Goal: Task Accomplishment & Management: Manage account settings

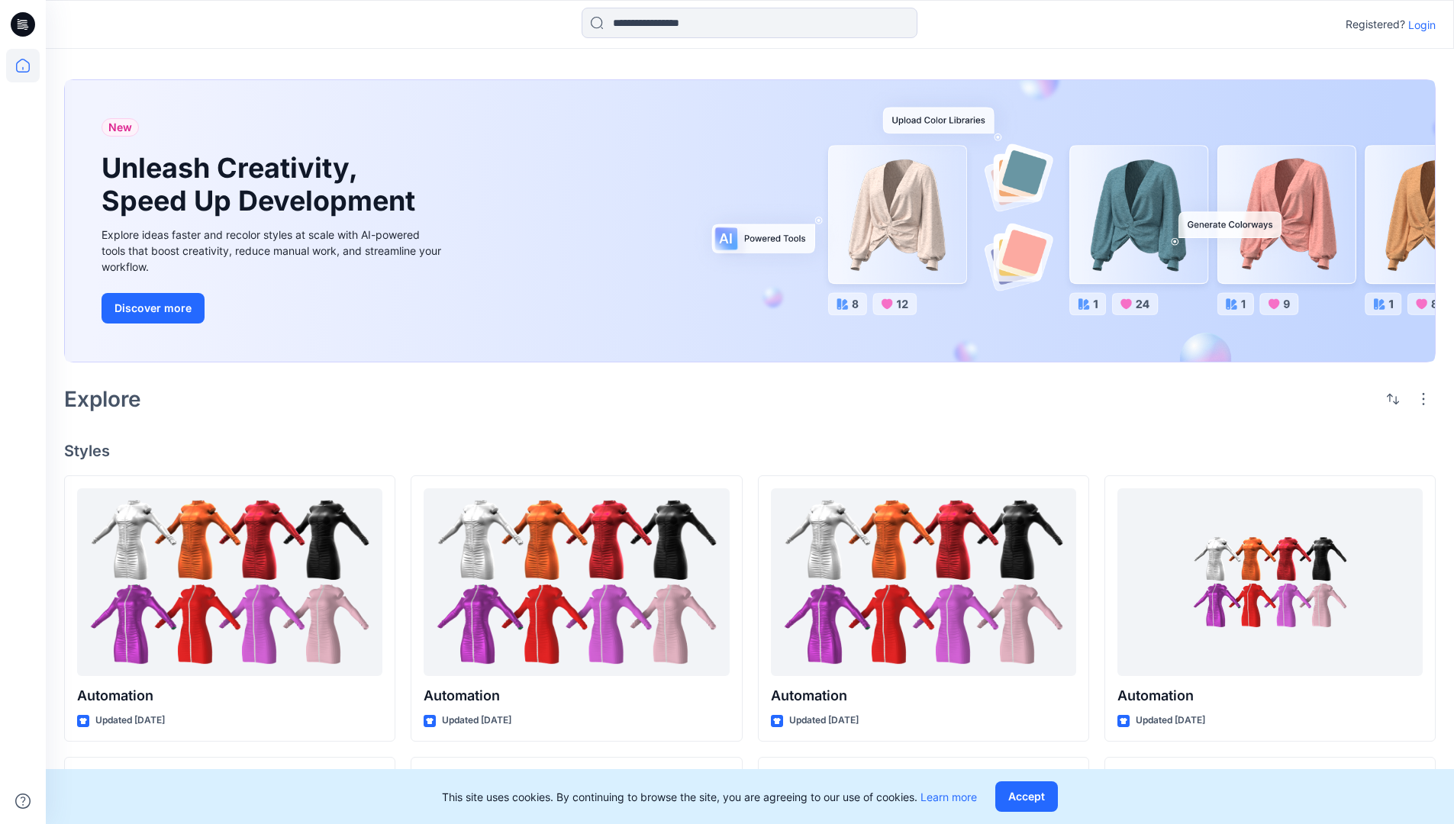
click at [1418, 24] on p "Login" at bounding box center [1421, 25] width 27 height 16
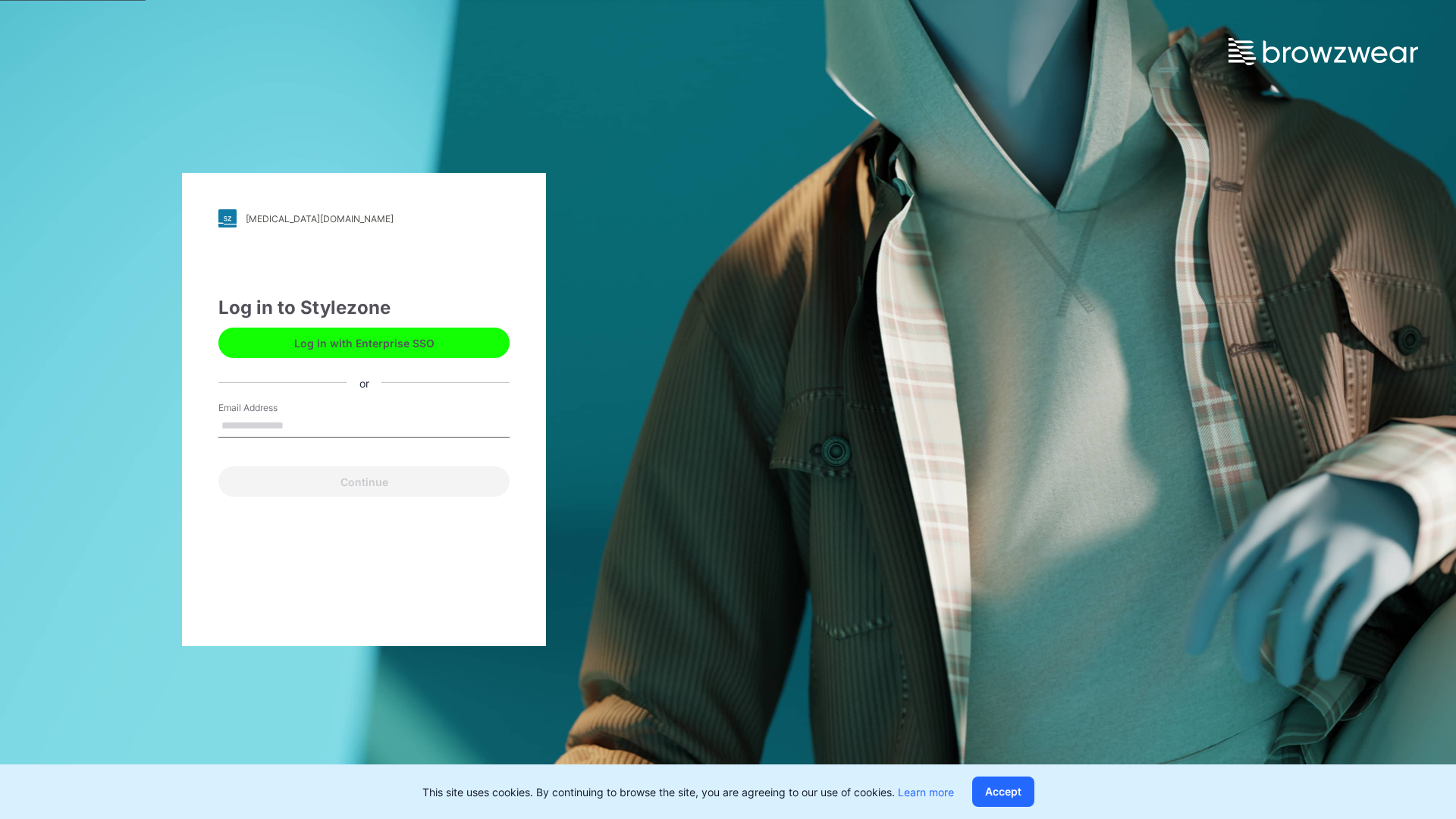
click at [299, 424] on input "Email Address" at bounding box center [364, 426] width 291 height 23
type input "**********"
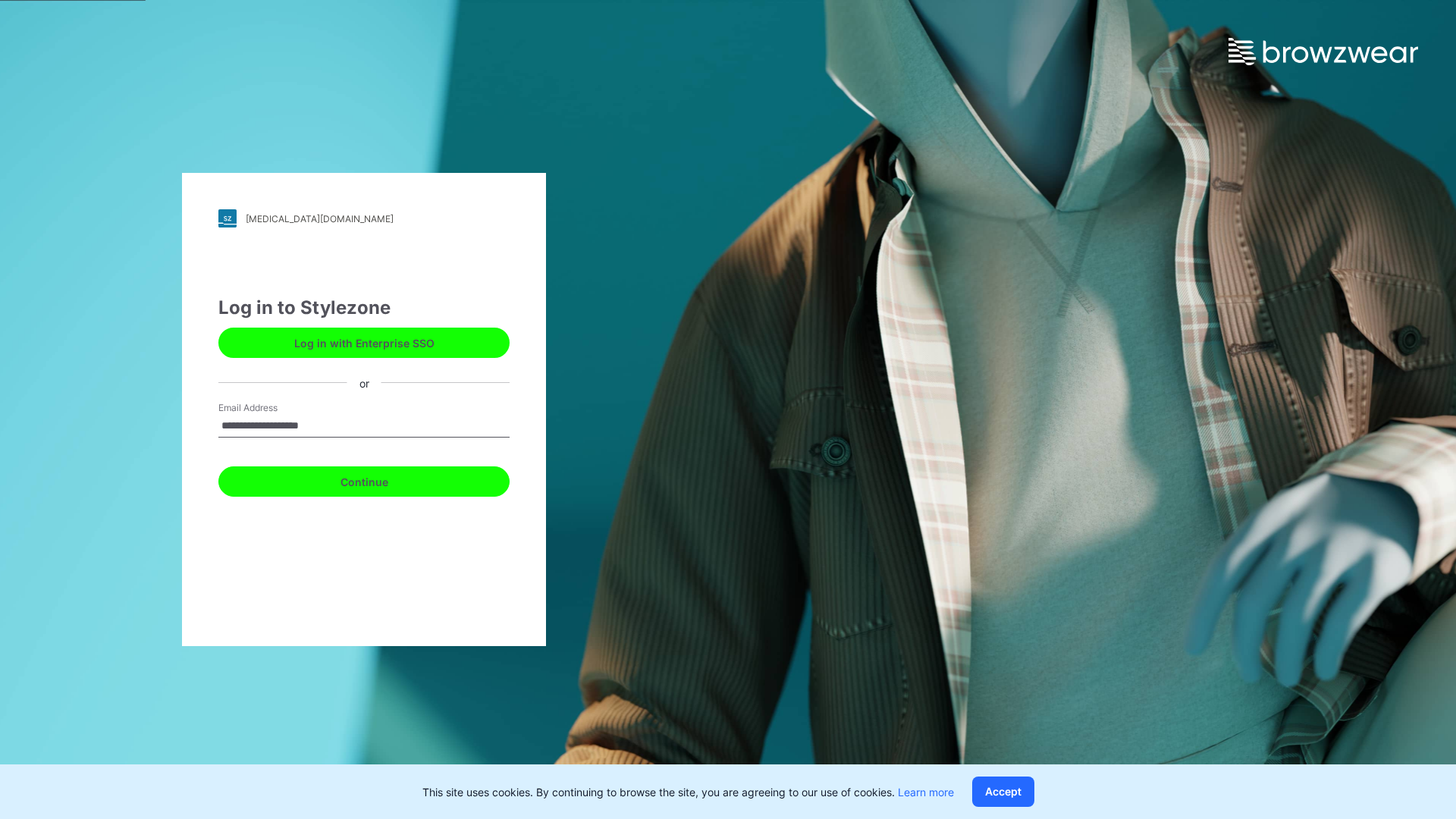
click at [381, 479] on button "Continue" at bounding box center [364, 481] width 291 height 31
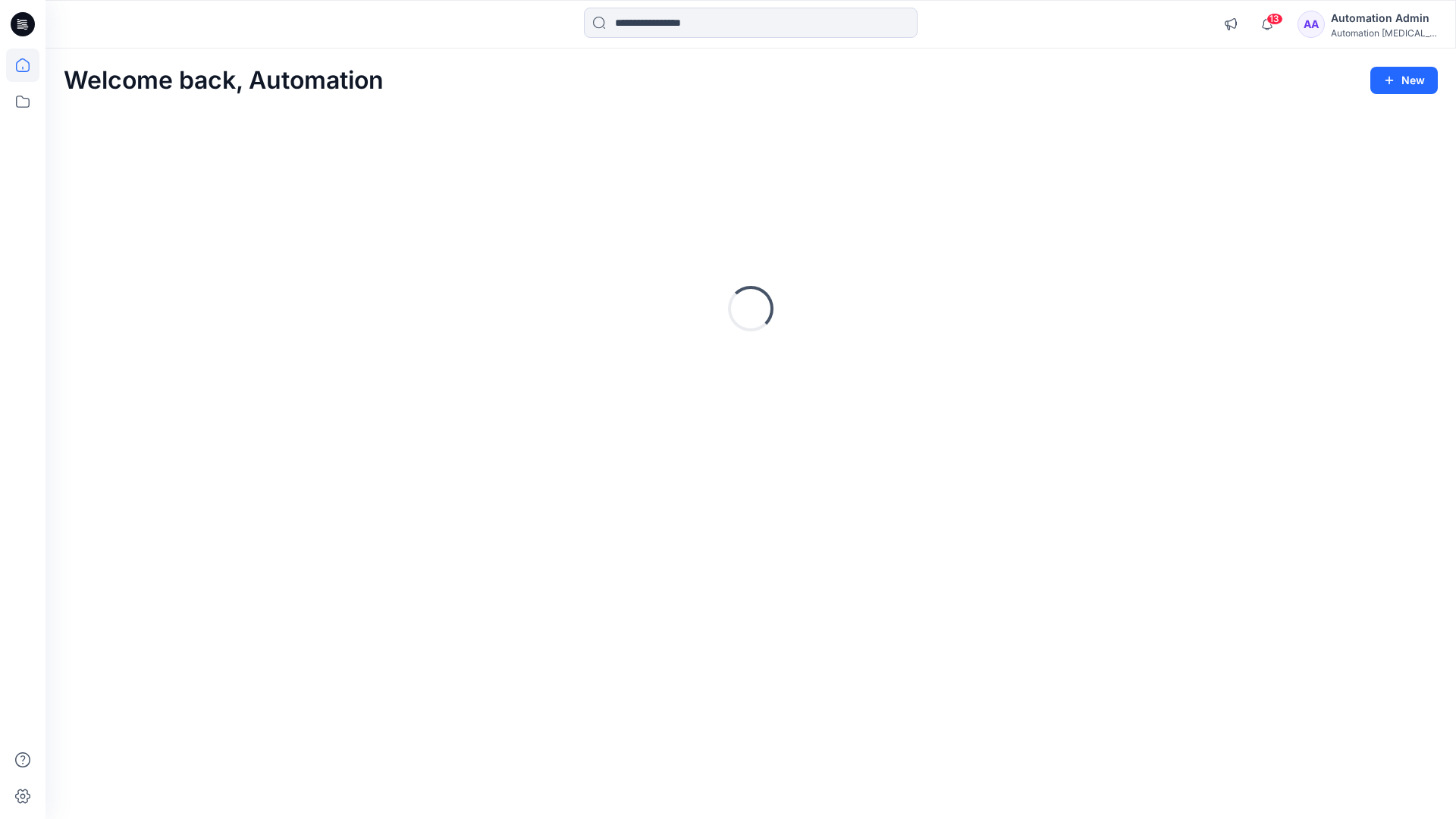
click at [29, 66] on icon at bounding box center [23, 66] width 14 height 14
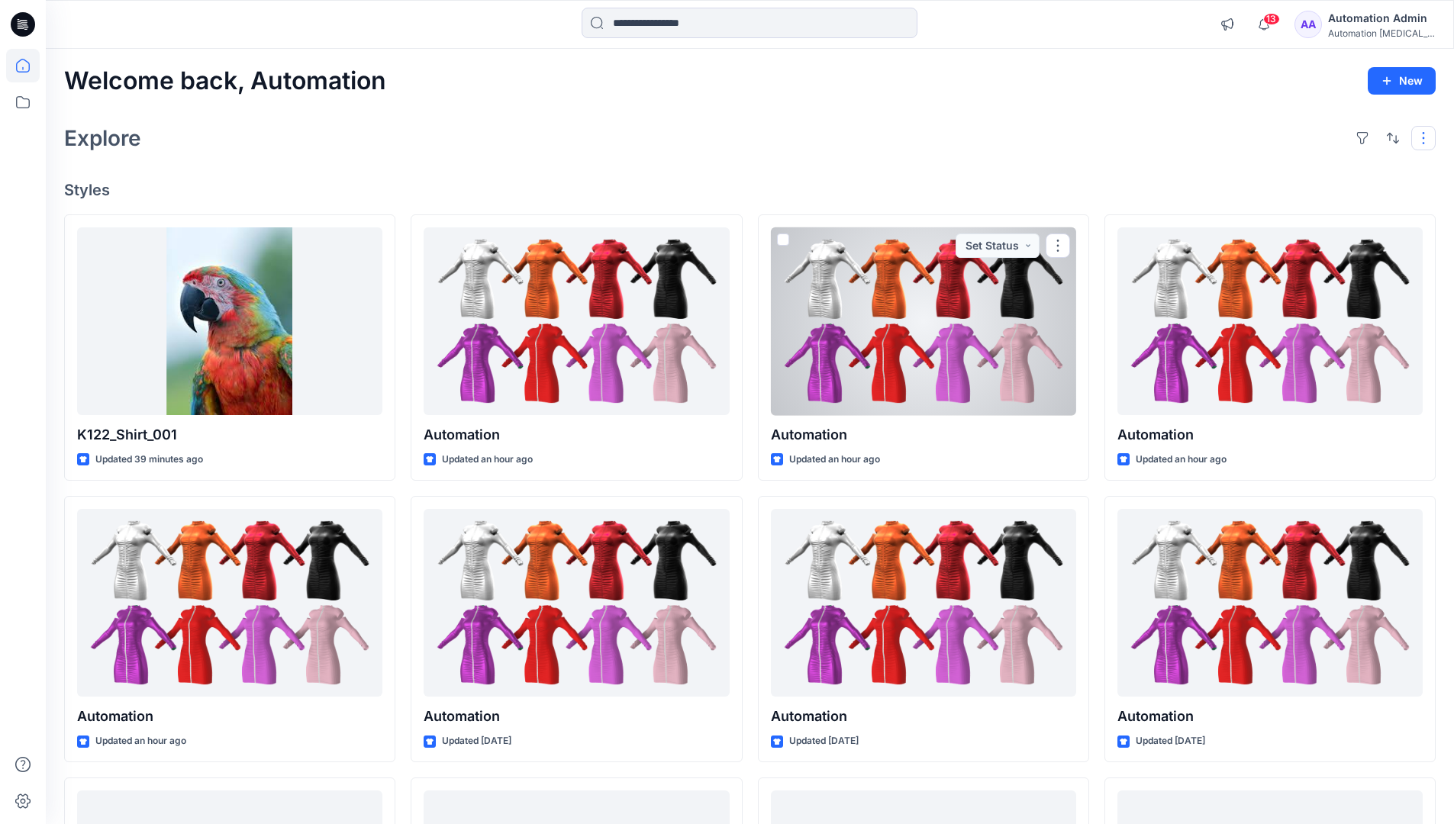
click at [1426, 137] on button "button" at bounding box center [1423, 138] width 24 height 24
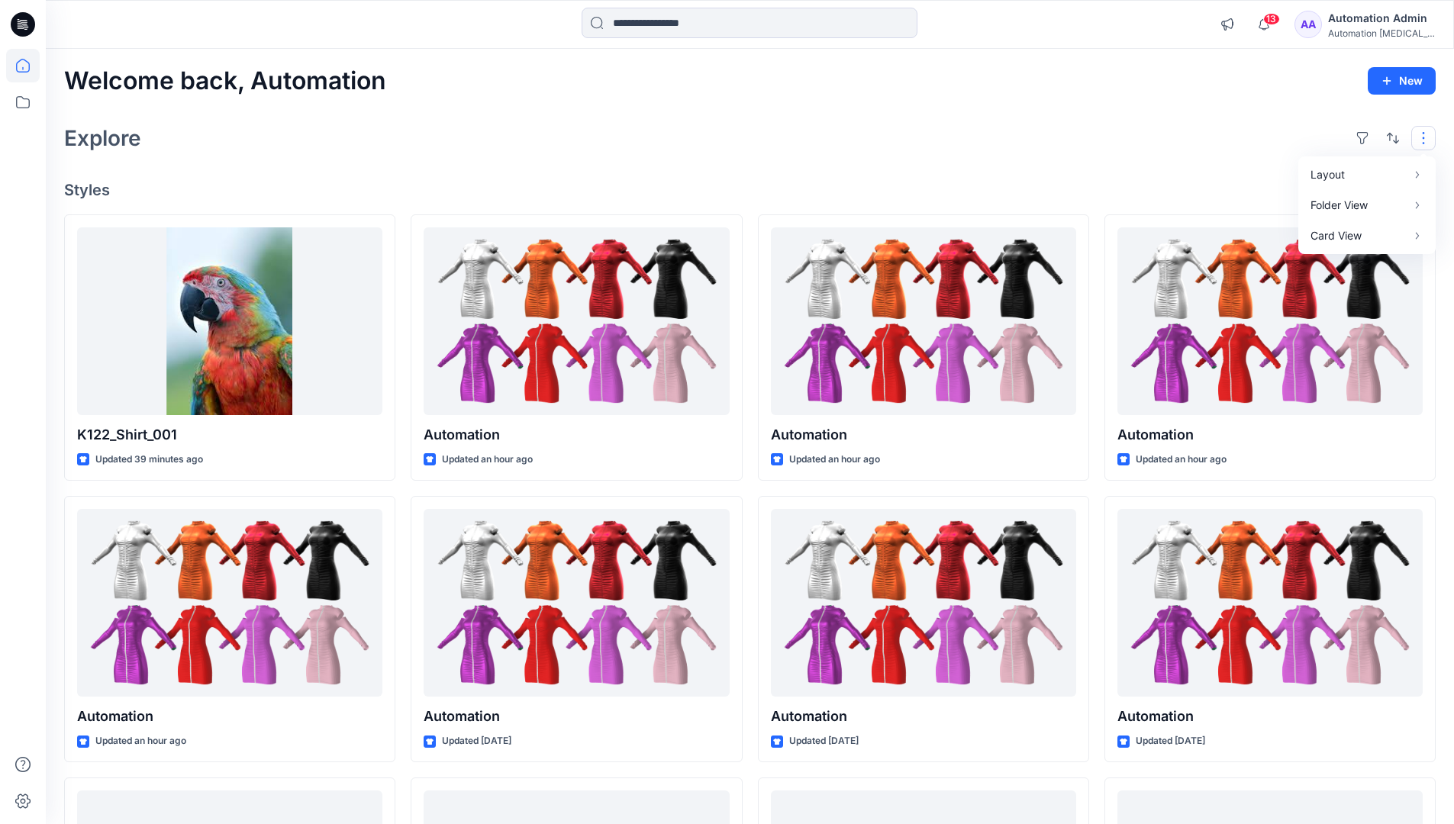
click at [1426, 137] on button "button" at bounding box center [1423, 138] width 24 height 24
click at [1389, 136] on button "button" at bounding box center [1393, 138] width 24 height 24
click at [1325, 169] on p "Last update" at bounding box center [1342, 177] width 96 height 16
click at [1311, 208] on p "A to Z" at bounding box center [1342, 211] width 96 height 16
click at [1311, 173] on p "Last update" at bounding box center [1342, 177] width 96 height 16
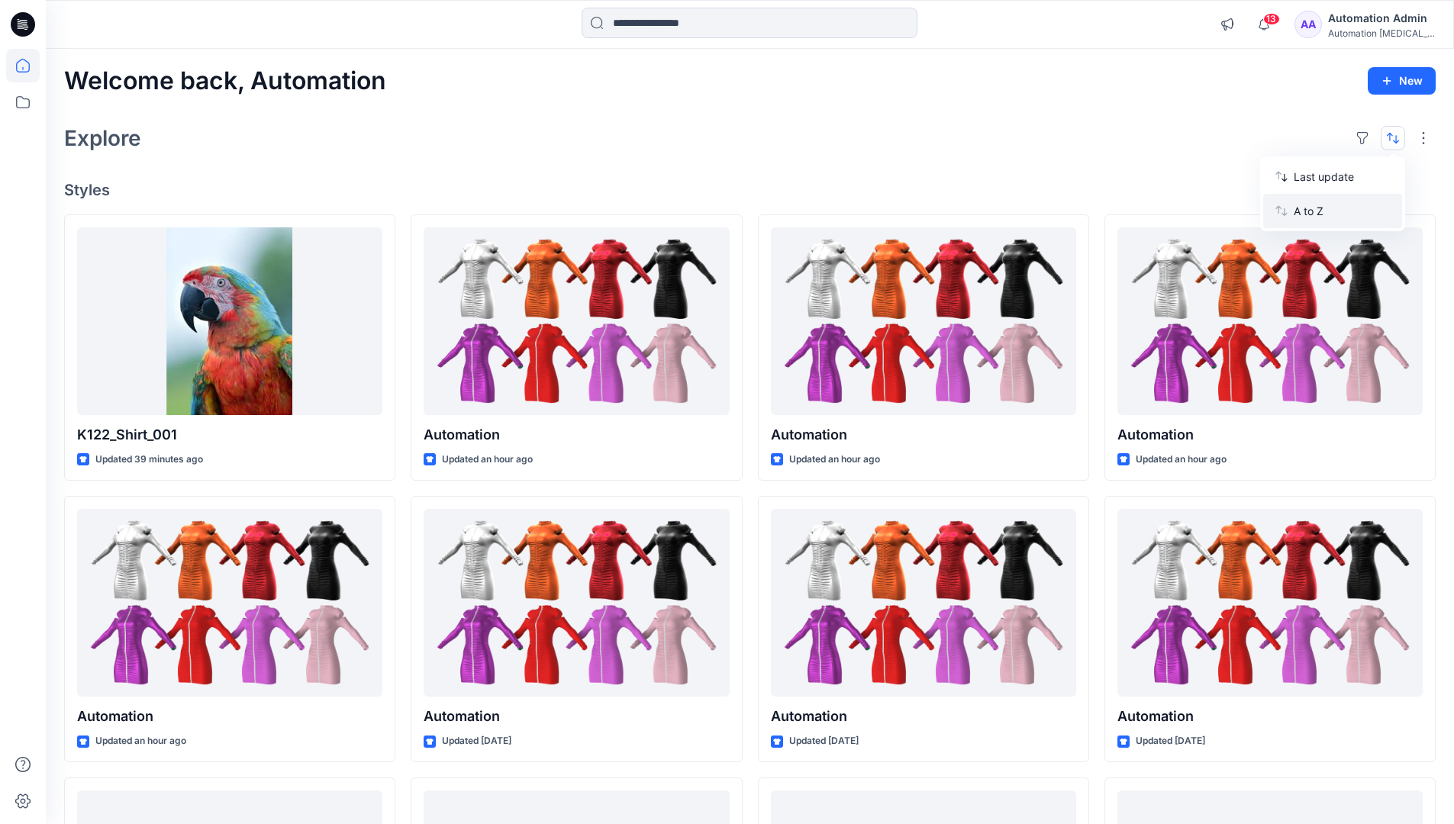
click at [1311, 215] on p "A to Z" at bounding box center [1342, 211] width 96 height 16
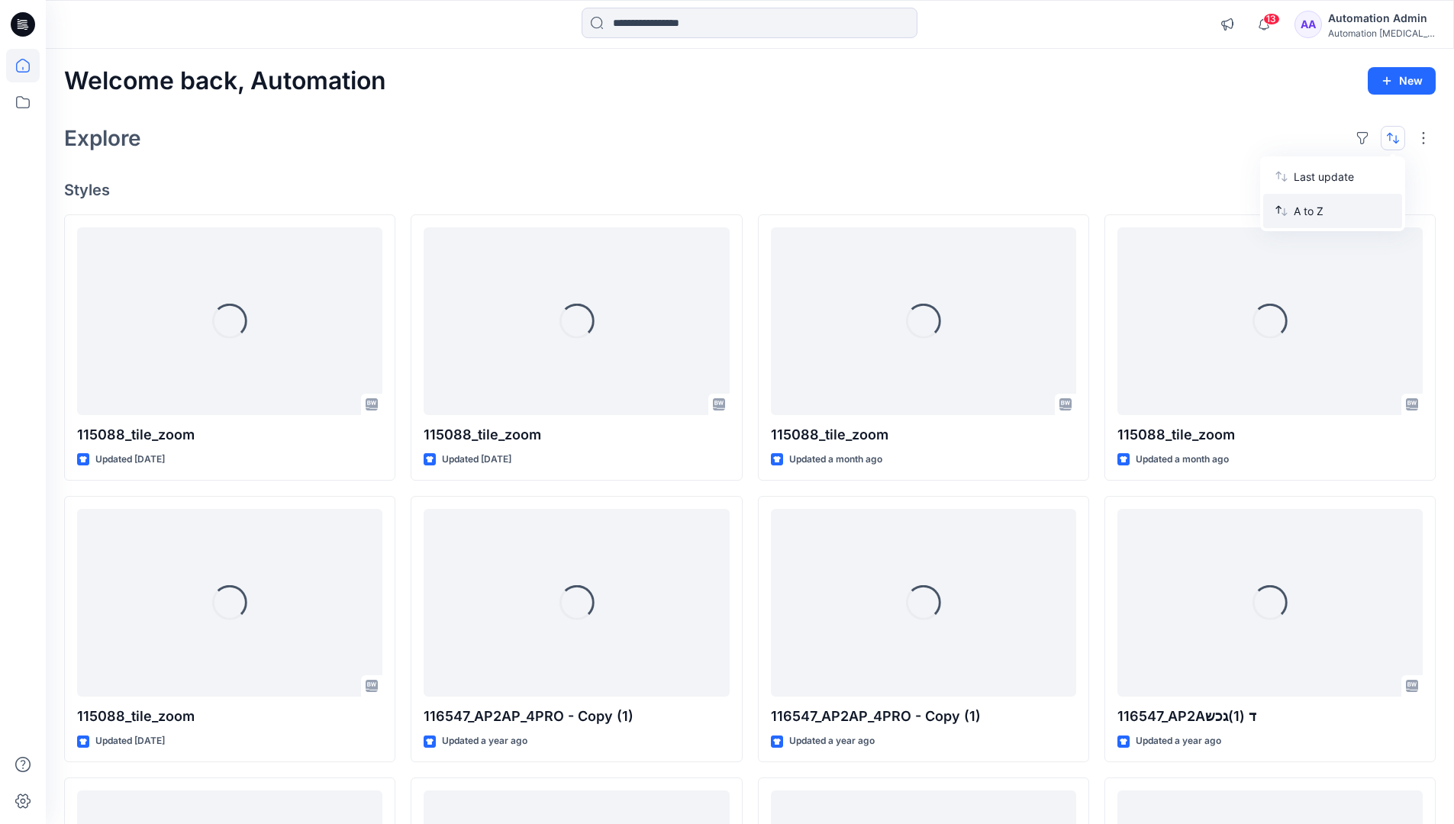
click at [1311, 211] on p "A to Z" at bounding box center [1342, 211] width 96 height 16
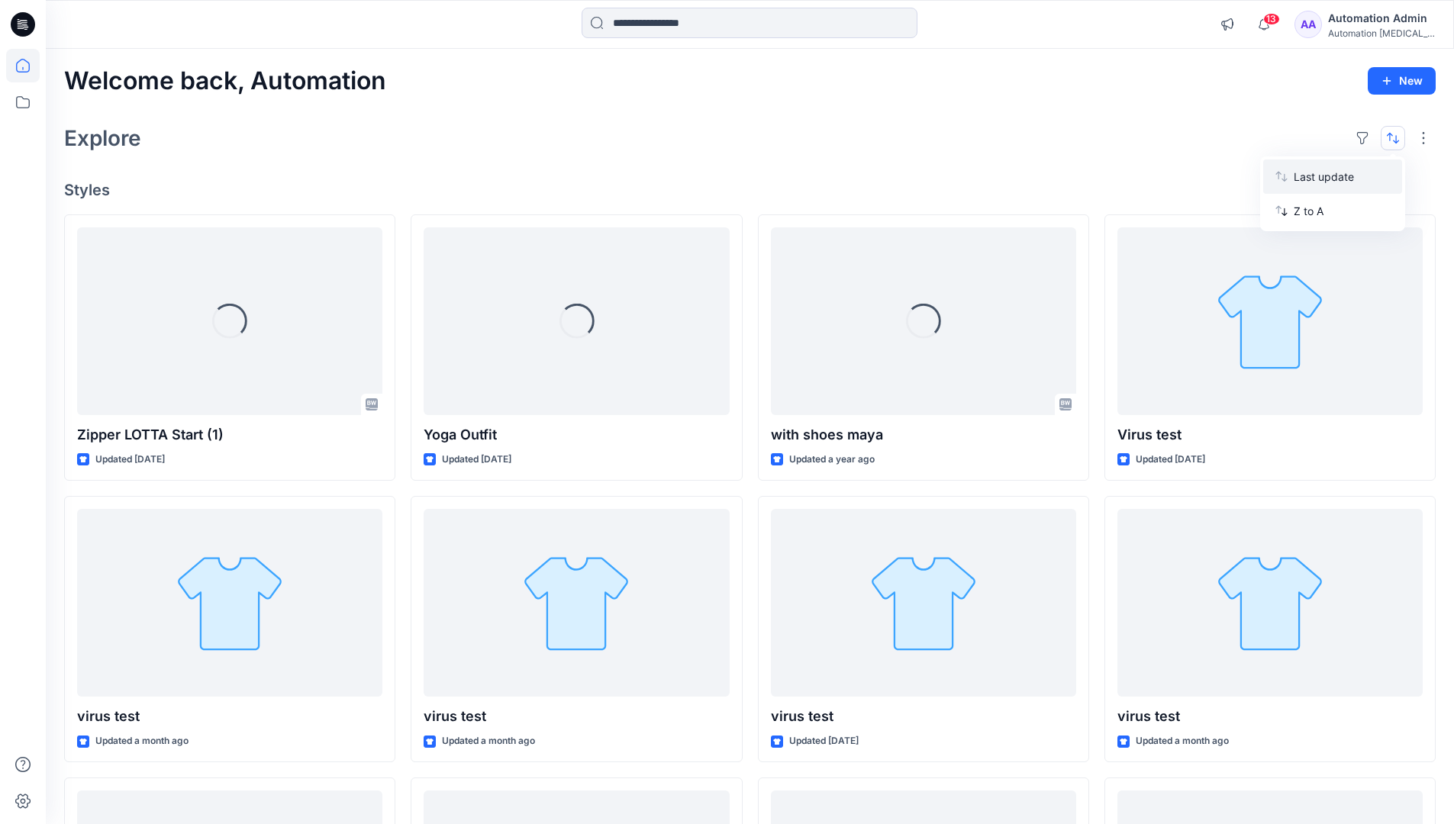
click at [1311, 180] on p "Last update" at bounding box center [1342, 177] width 96 height 16
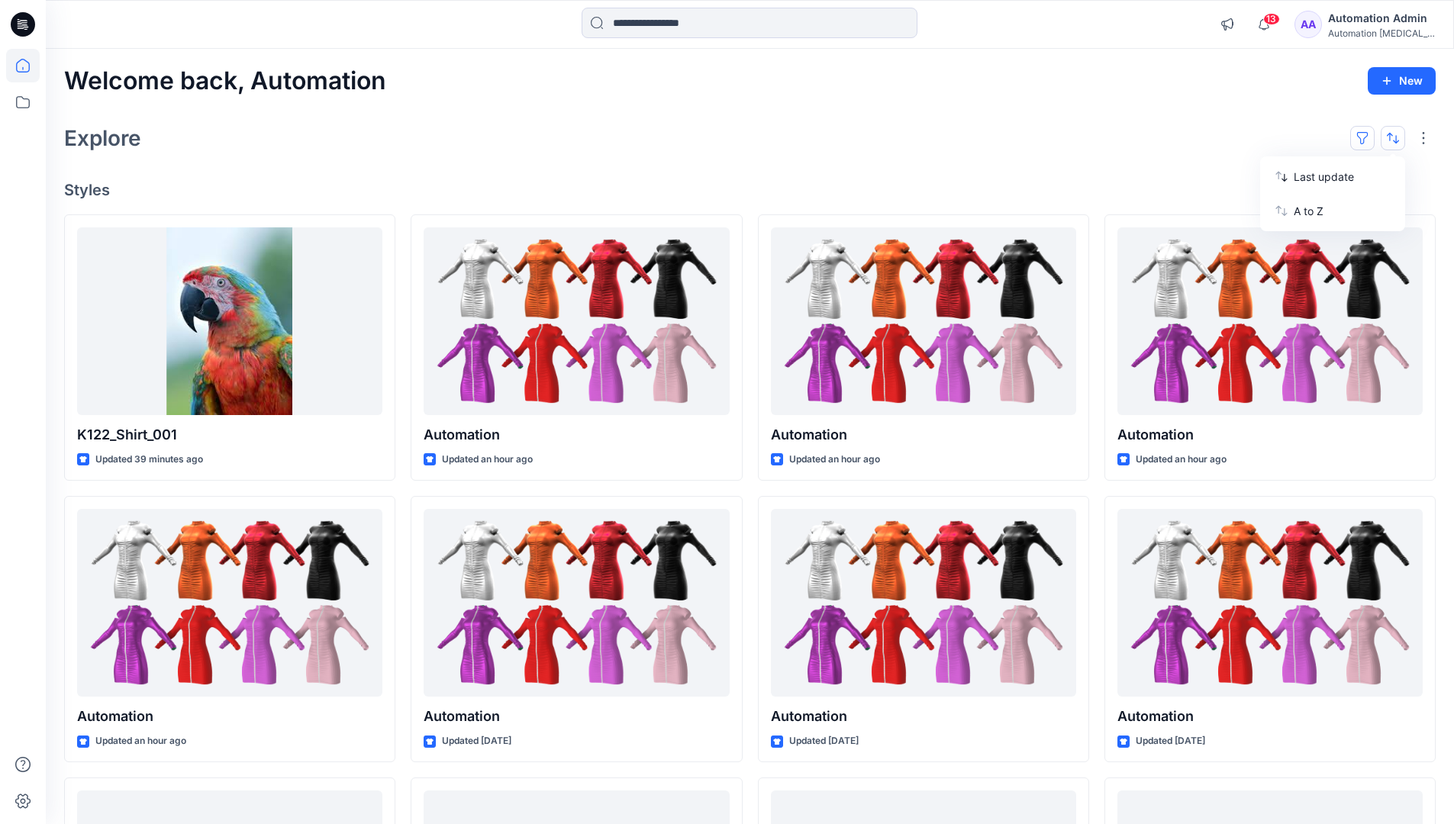
click at [1369, 137] on button "button" at bounding box center [1362, 138] width 24 height 24
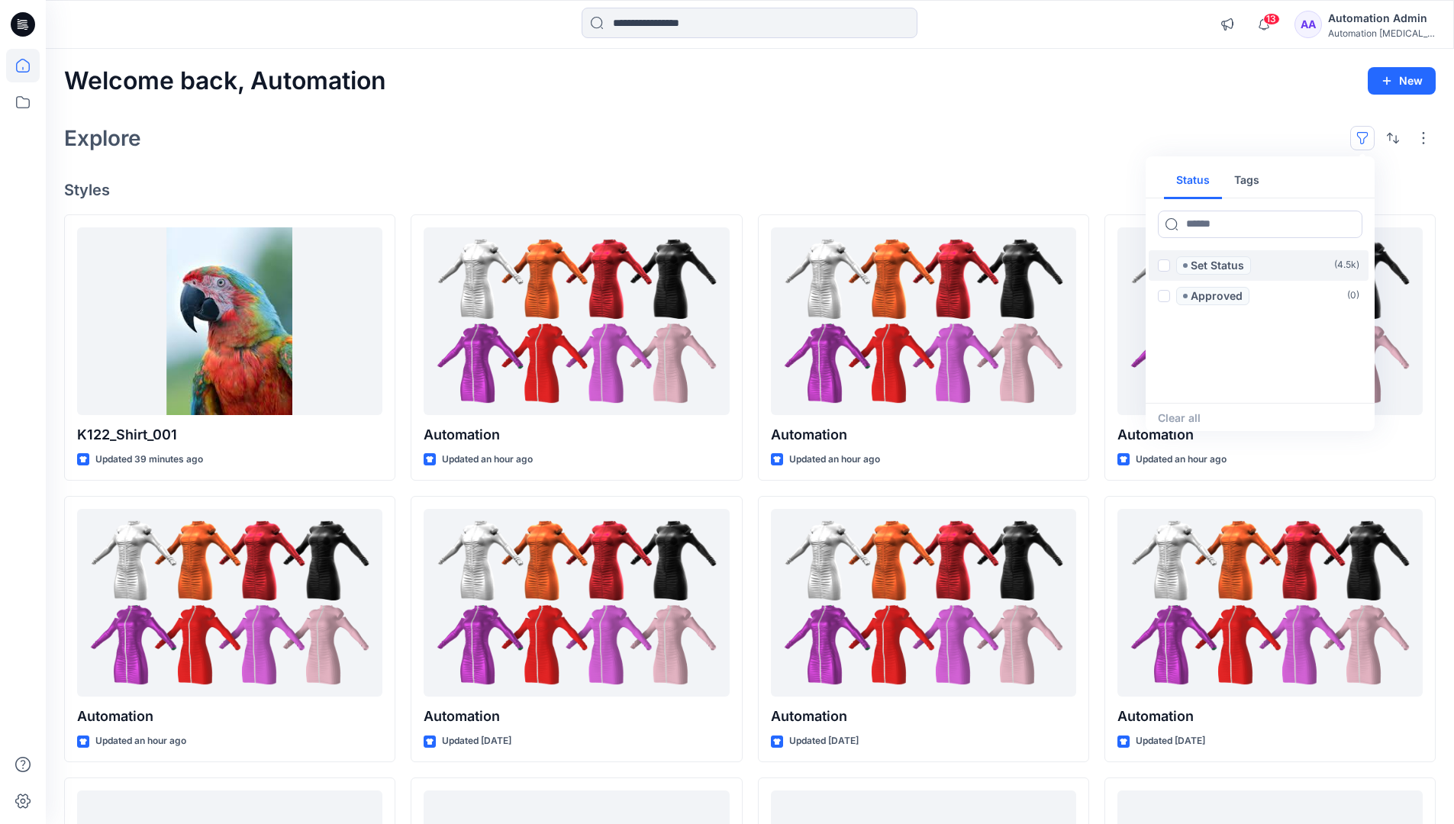
click at [1164, 267] on span at bounding box center [1164, 266] width 12 height 12
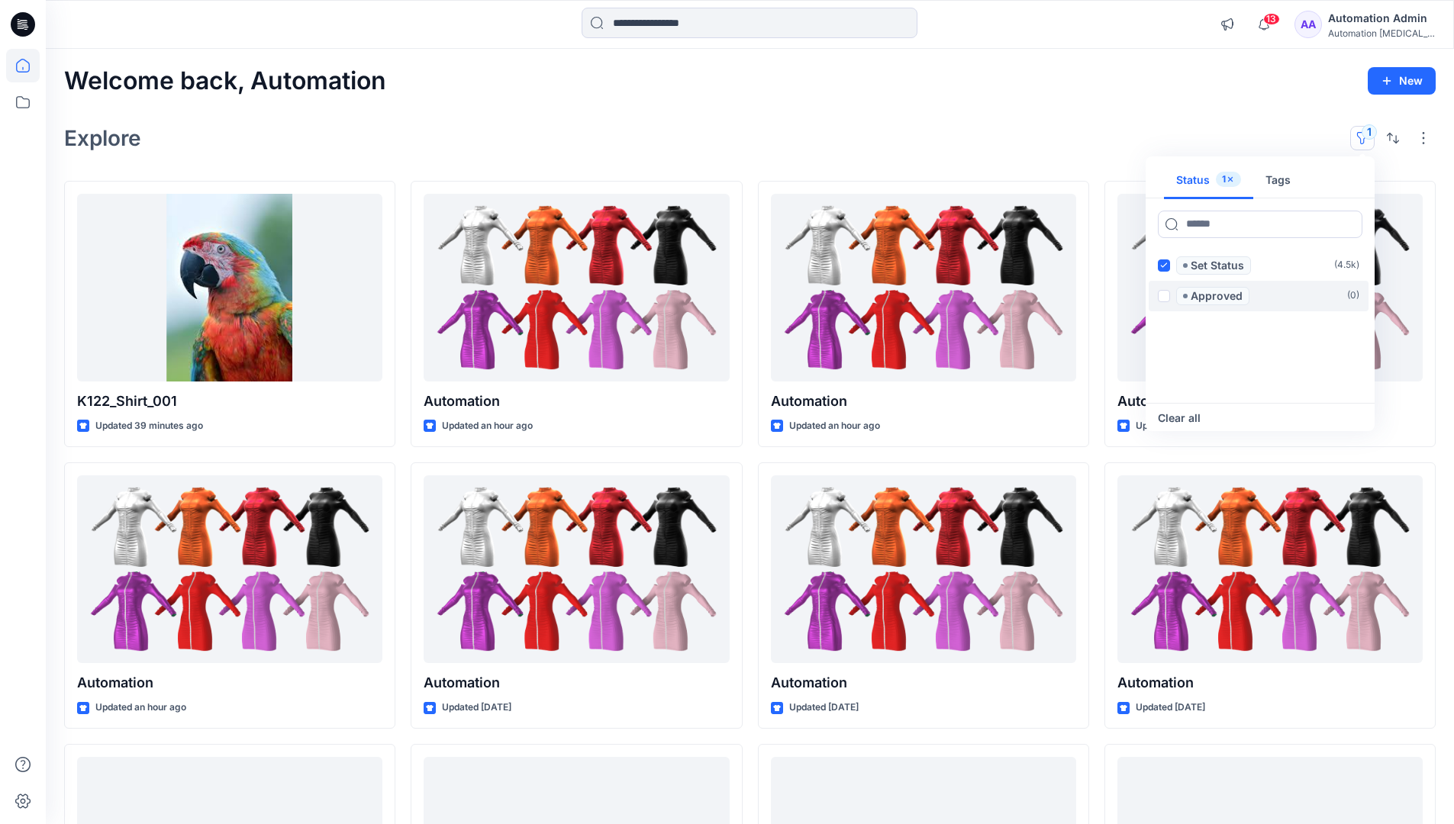
click at [1166, 293] on span at bounding box center [1164, 296] width 12 height 12
click at [1164, 266] on icon at bounding box center [1163, 265] width 7 height 5
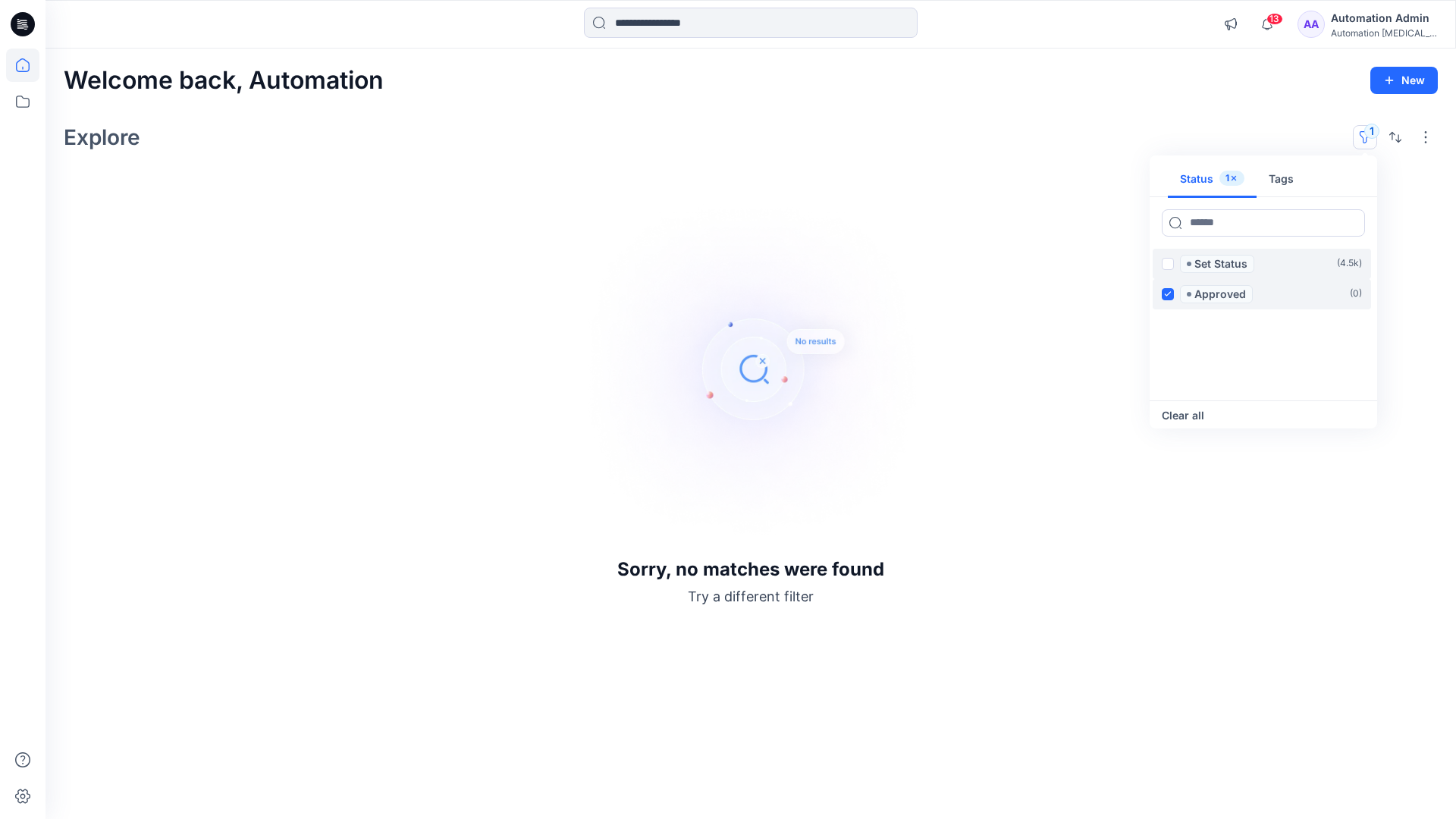
click at [1169, 292] on icon at bounding box center [1168, 293] width 7 height 5
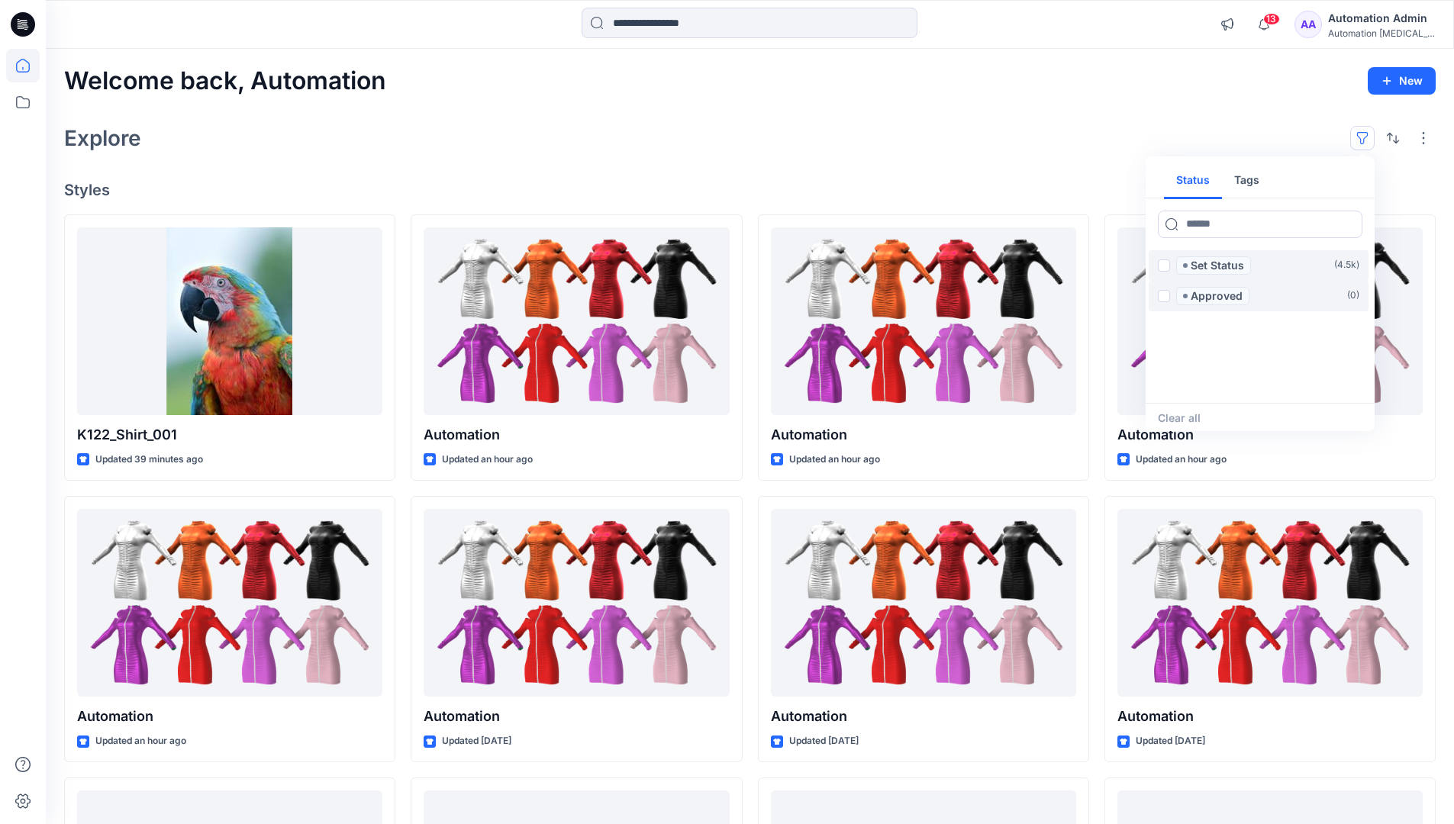
click at [1244, 174] on button "Tags" at bounding box center [1247, 181] width 50 height 37
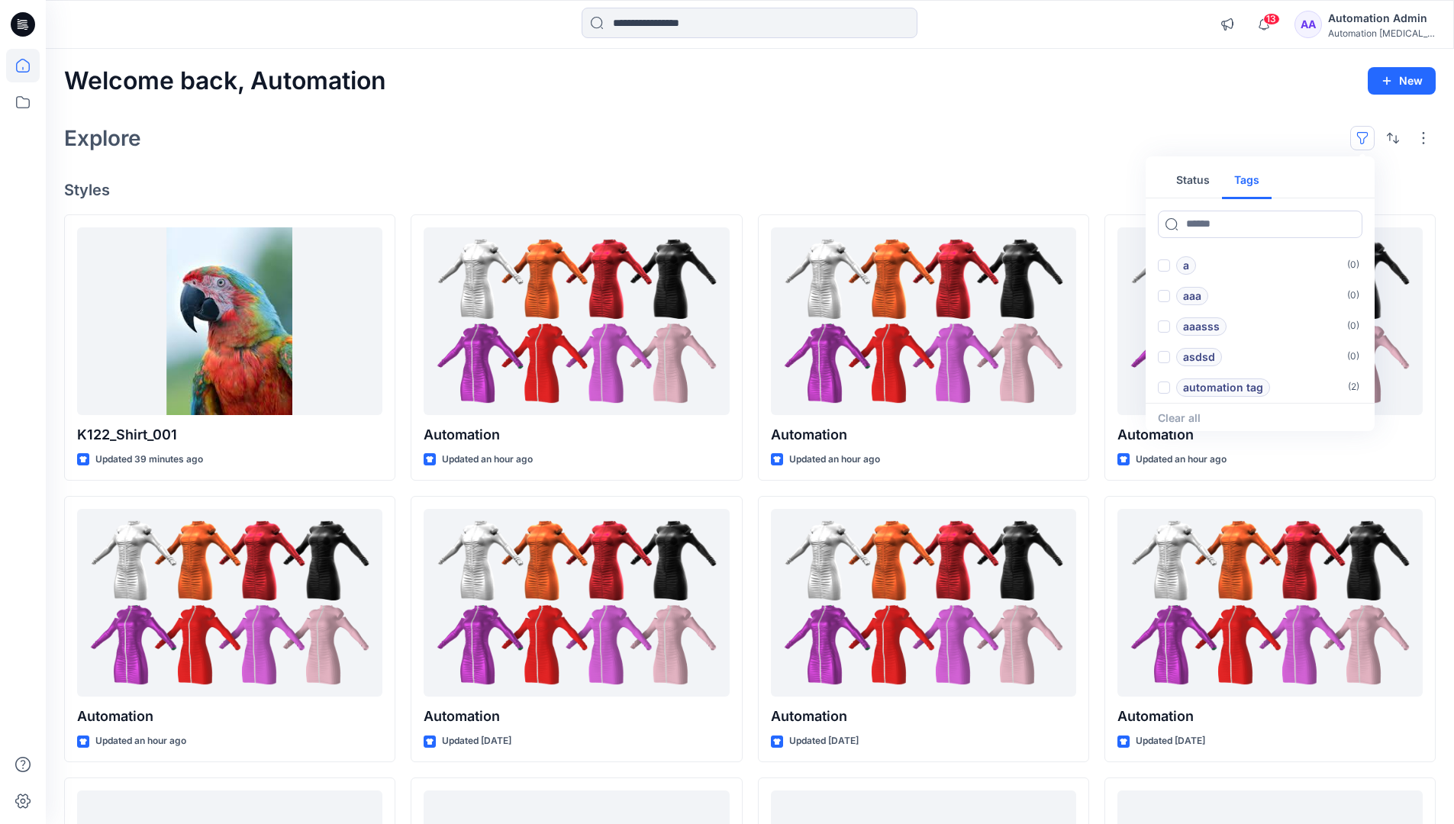
click at [1203, 179] on button "Status" at bounding box center [1193, 181] width 58 height 37
click at [1214, 227] on input at bounding box center [1260, 224] width 205 height 27
type input "******"
click at [1220, 266] on p "Set Status" at bounding box center [1217, 265] width 53 height 18
click at [1347, 224] on icon at bounding box center [1349, 224] width 6 height 6
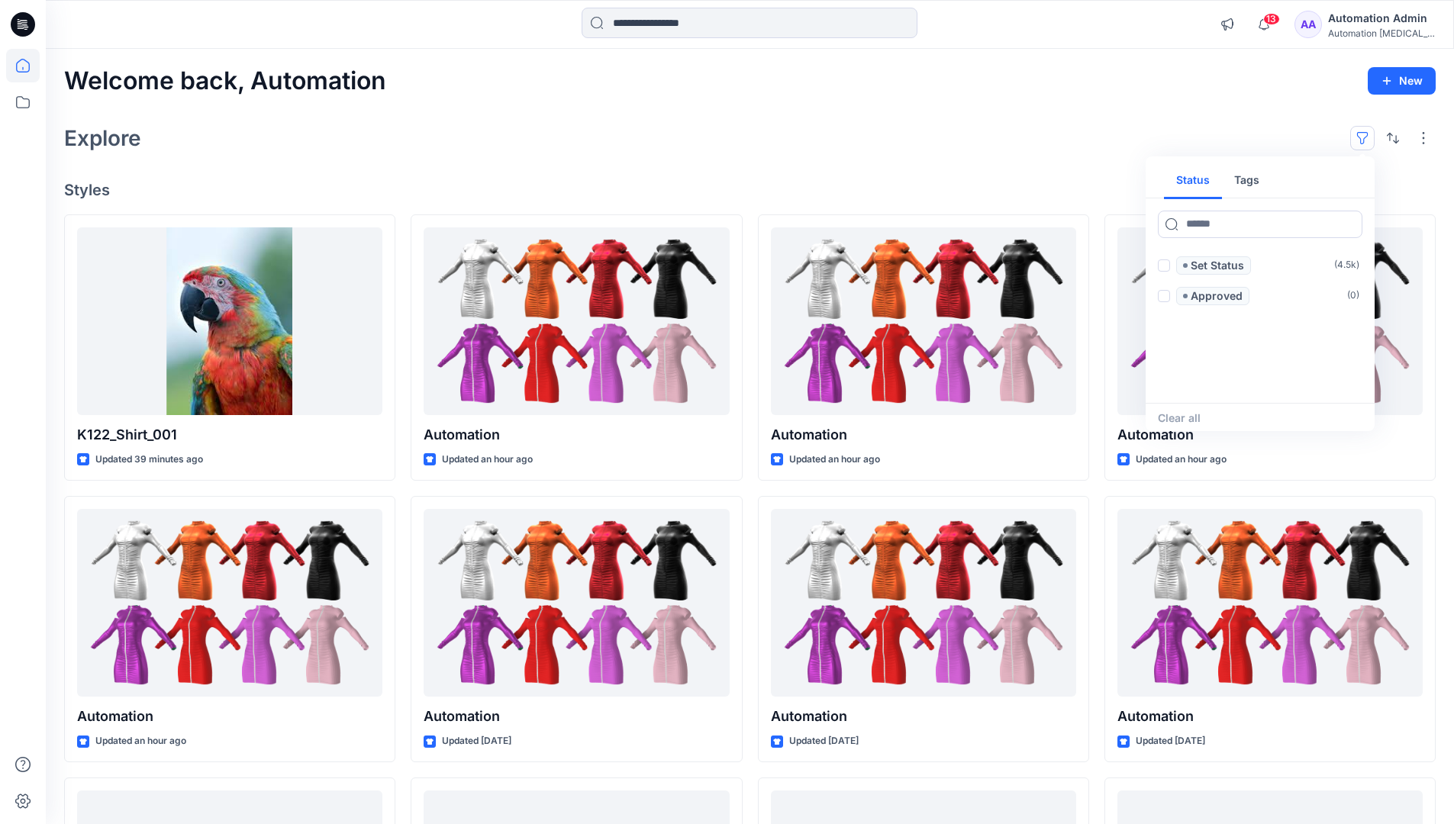
click at [1252, 185] on button "Tags" at bounding box center [1247, 181] width 50 height 37
click at [1204, 224] on input at bounding box center [1260, 224] width 205 height 27
type input "**********"
click at [1259, 383] on p "automation tag" at bounding box center [1223, 388] width 80 height 18
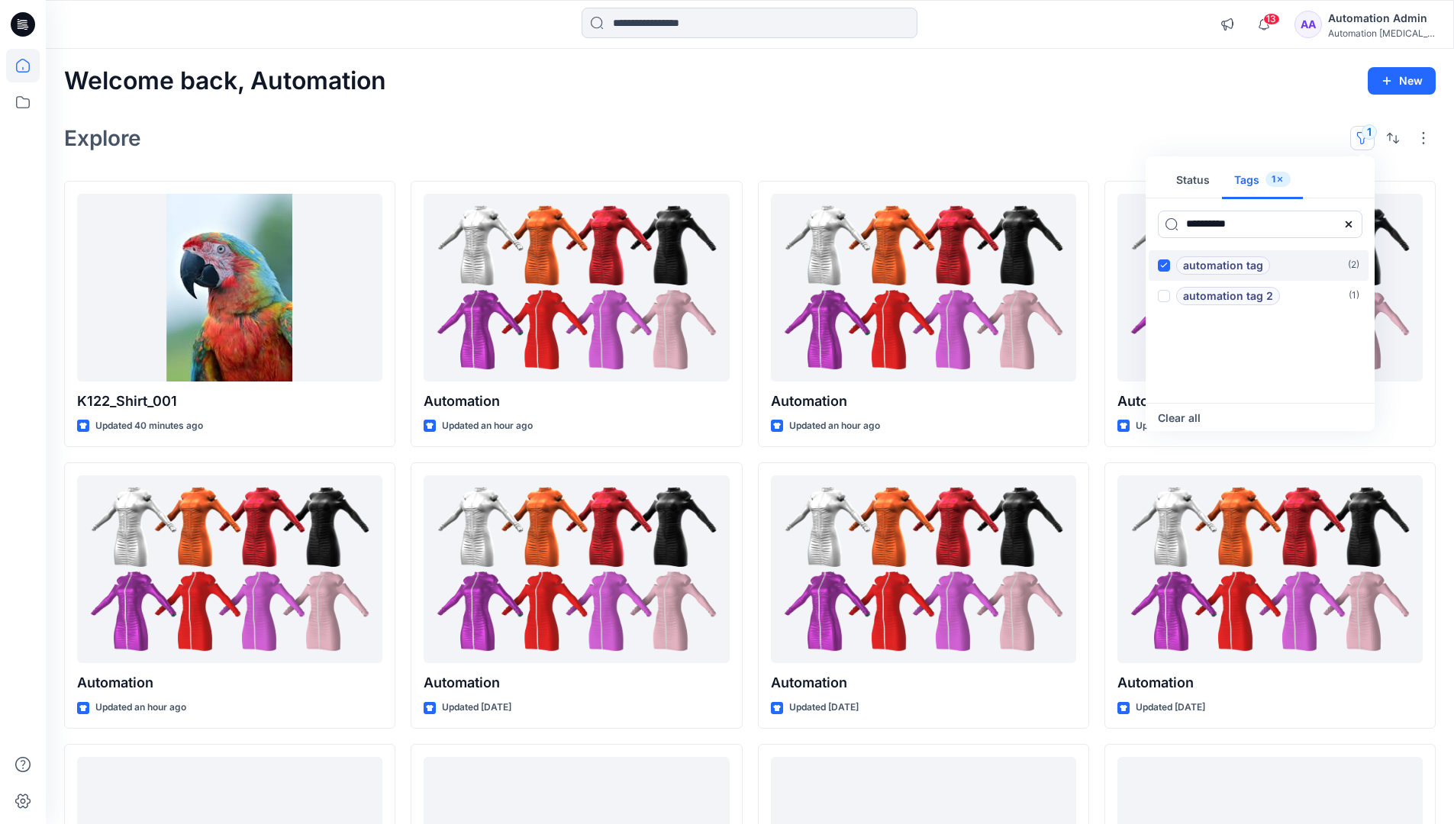
click at [1259, 261] on p "automation tag" at bounding box center [1223, 265] width 80 height 18
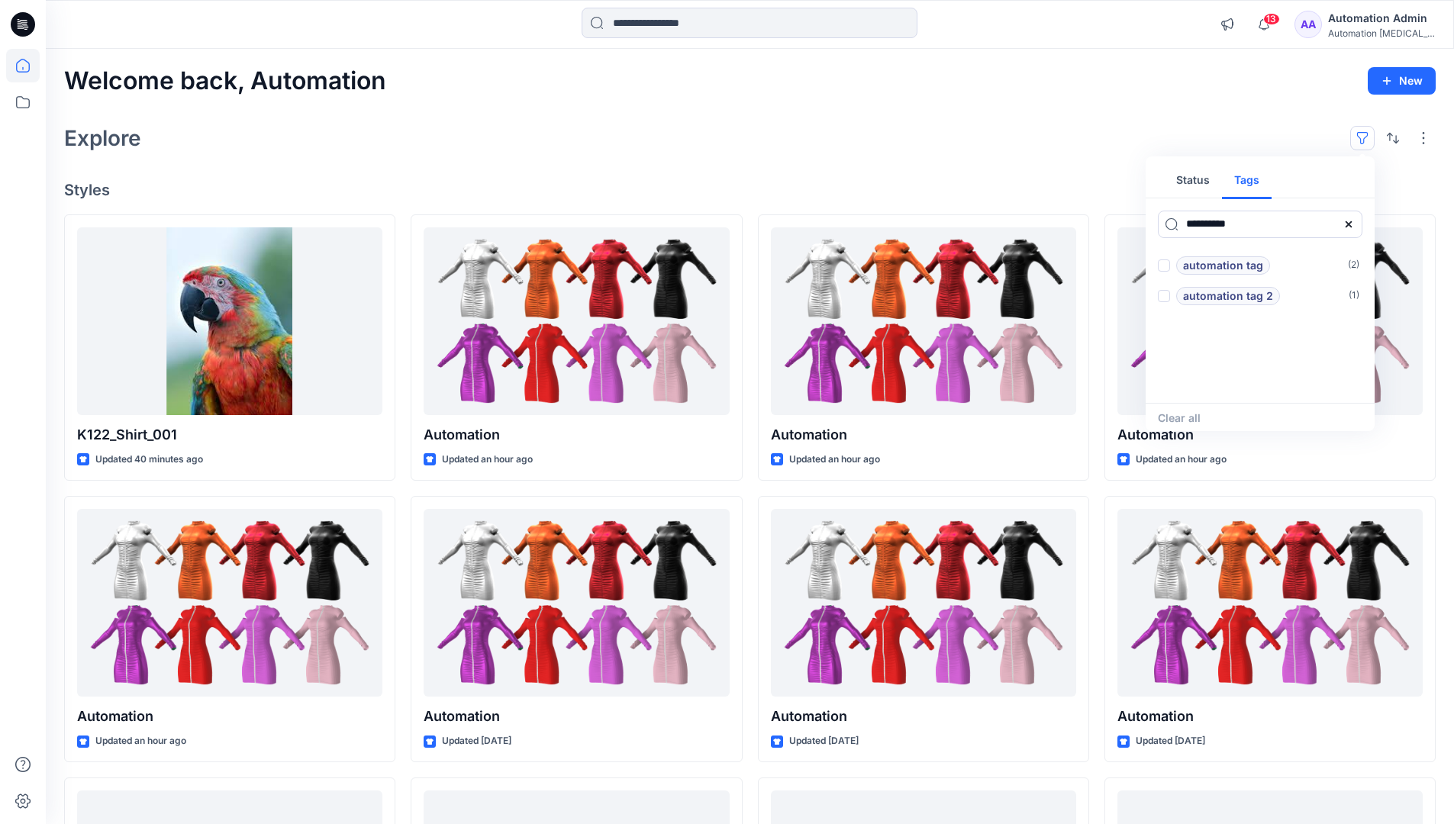
click at [1350, 226] on icon at bounding box center [1349, 224] width 6 height 6
click at [1203, 185] on button "Status" at bounding box center [1193, 181] width 58 height 37
click at [1217, 266] on p "Set Status" at bounding box center [1217, 265] width 53 height 18
click at [1167, 266] on span at bounding box center [1164, 266] width 12 height 12
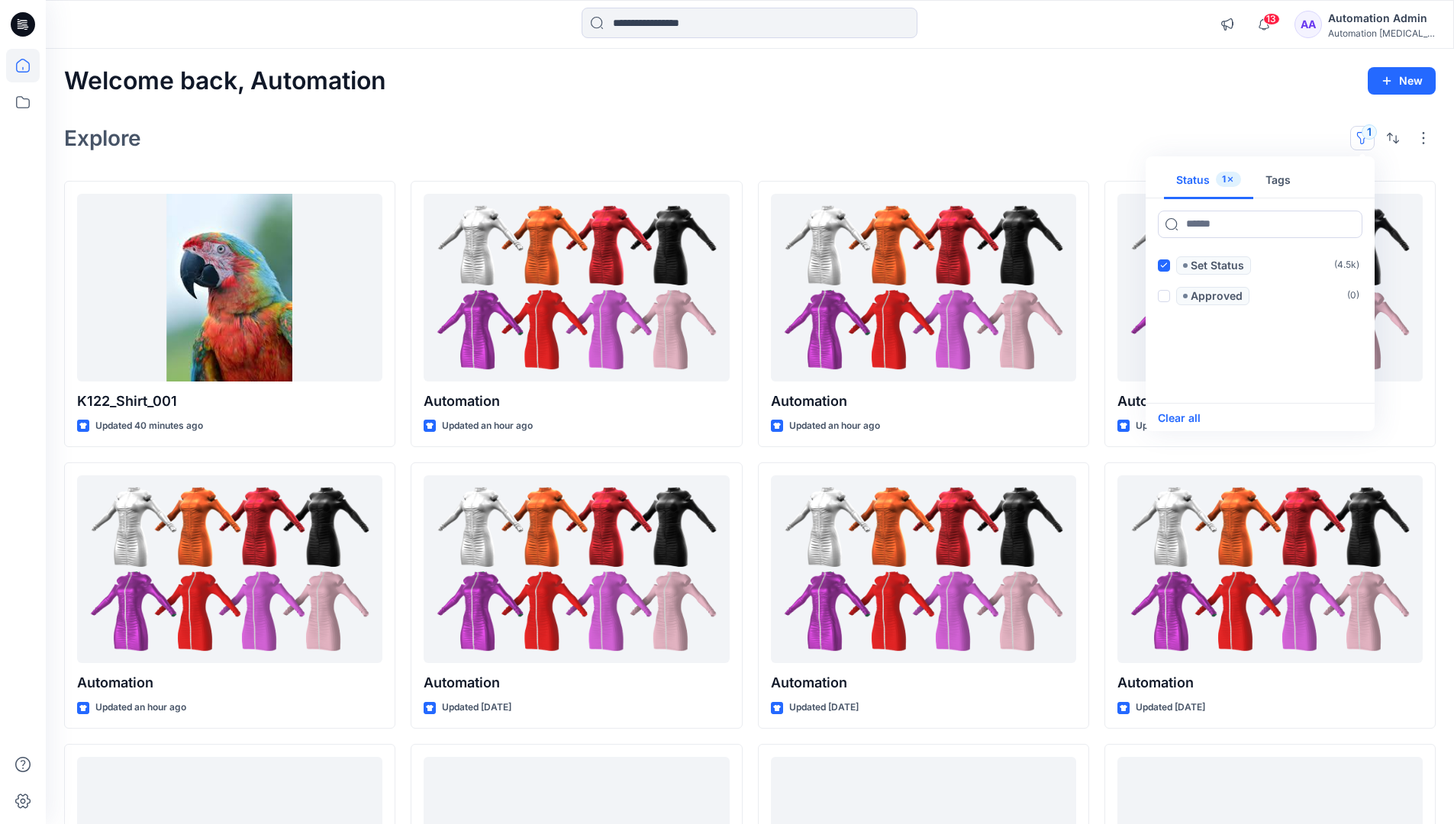
click at [1191, 417] on button "Clear all" at bounding box center [1179, 418] width 43 height 18
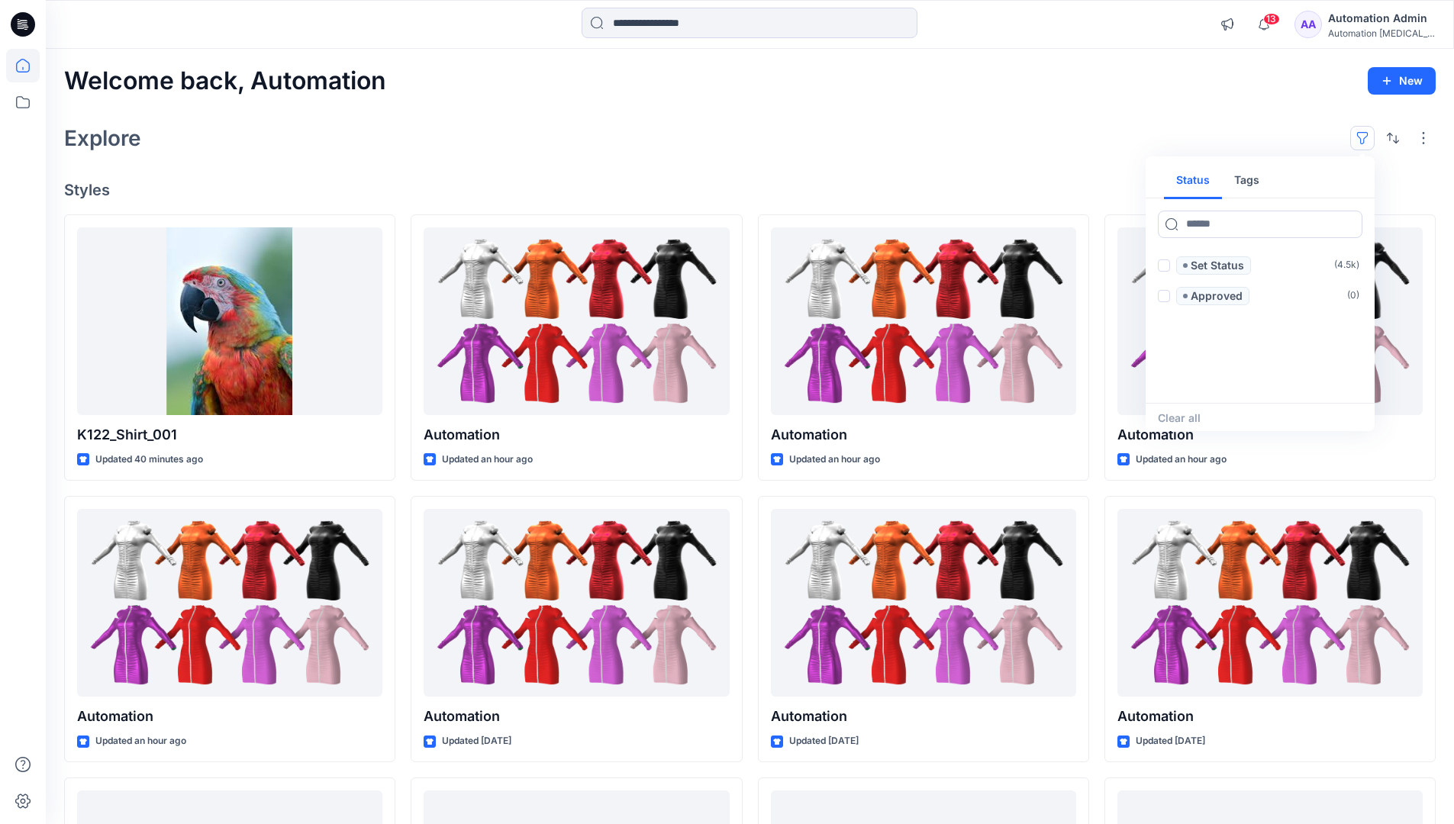
click at [1366, 133] on button "button" at bounding box center [1362, 138] width 24 height 24
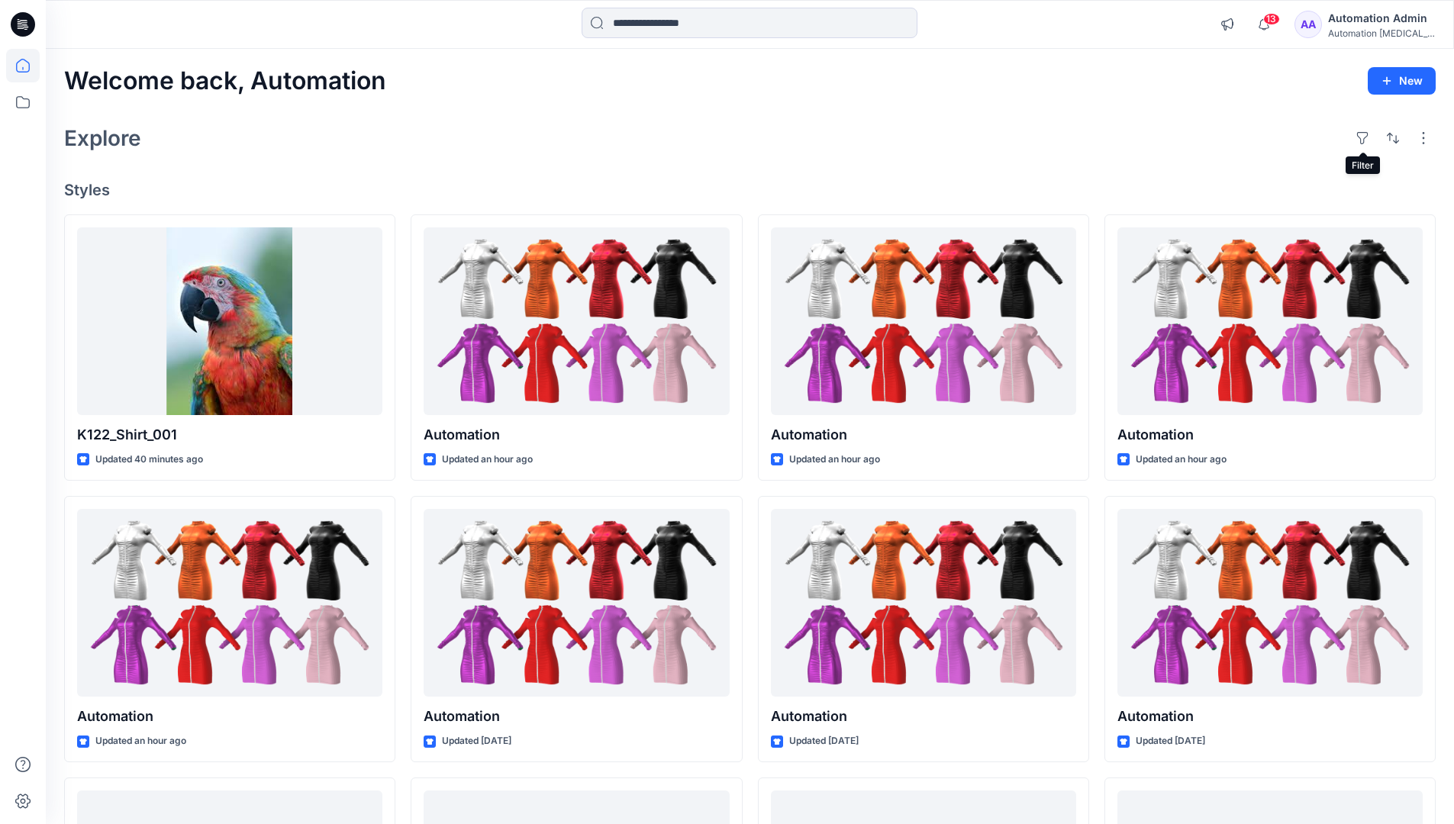
click at [1375, 18] on div "Automation Admin" at bounding box center [1381, 18] width 107 height 18
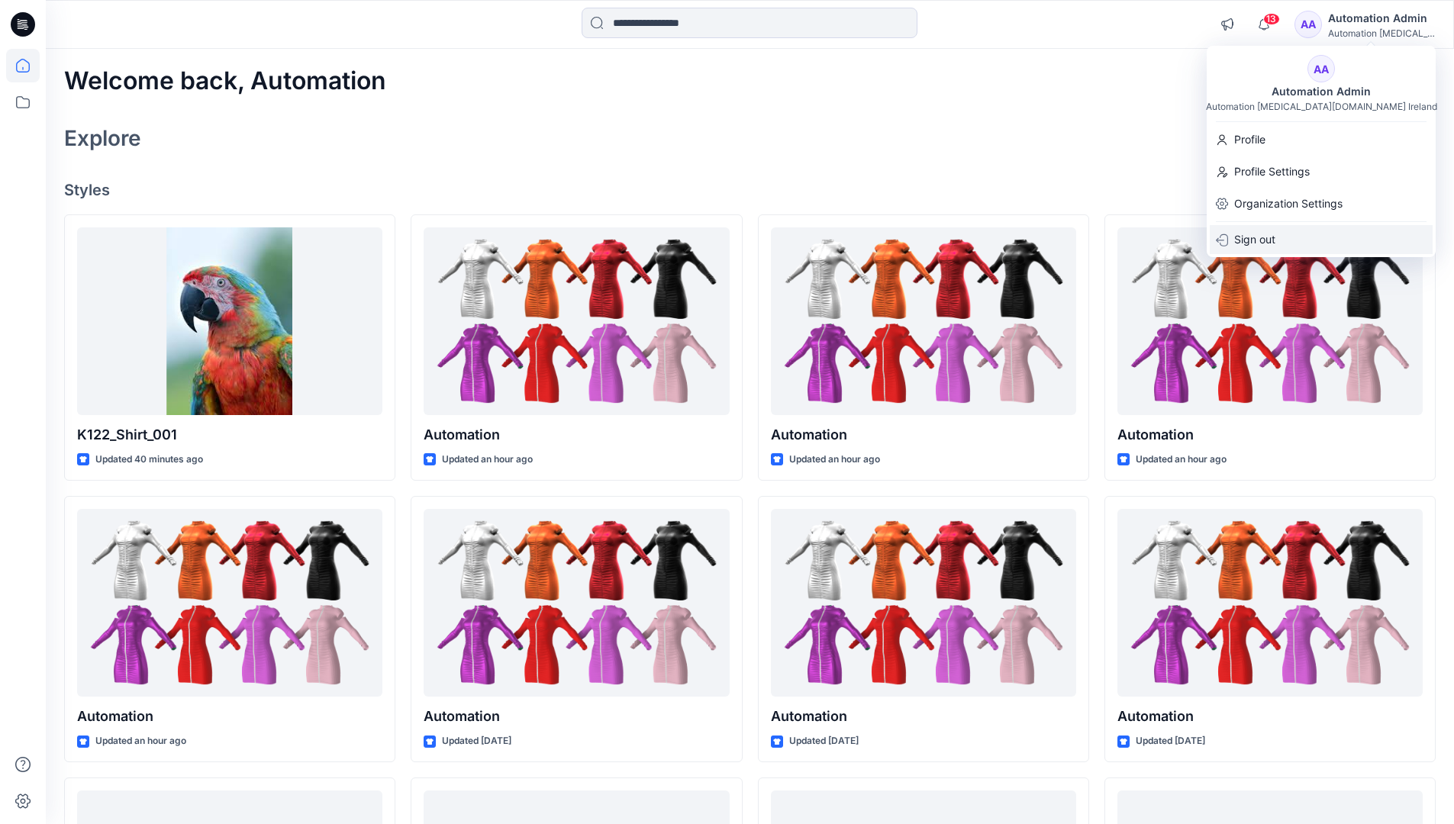
click at [1275, 241] on p "Sign out" at bounding box center [1254, 239] width 41 height 29
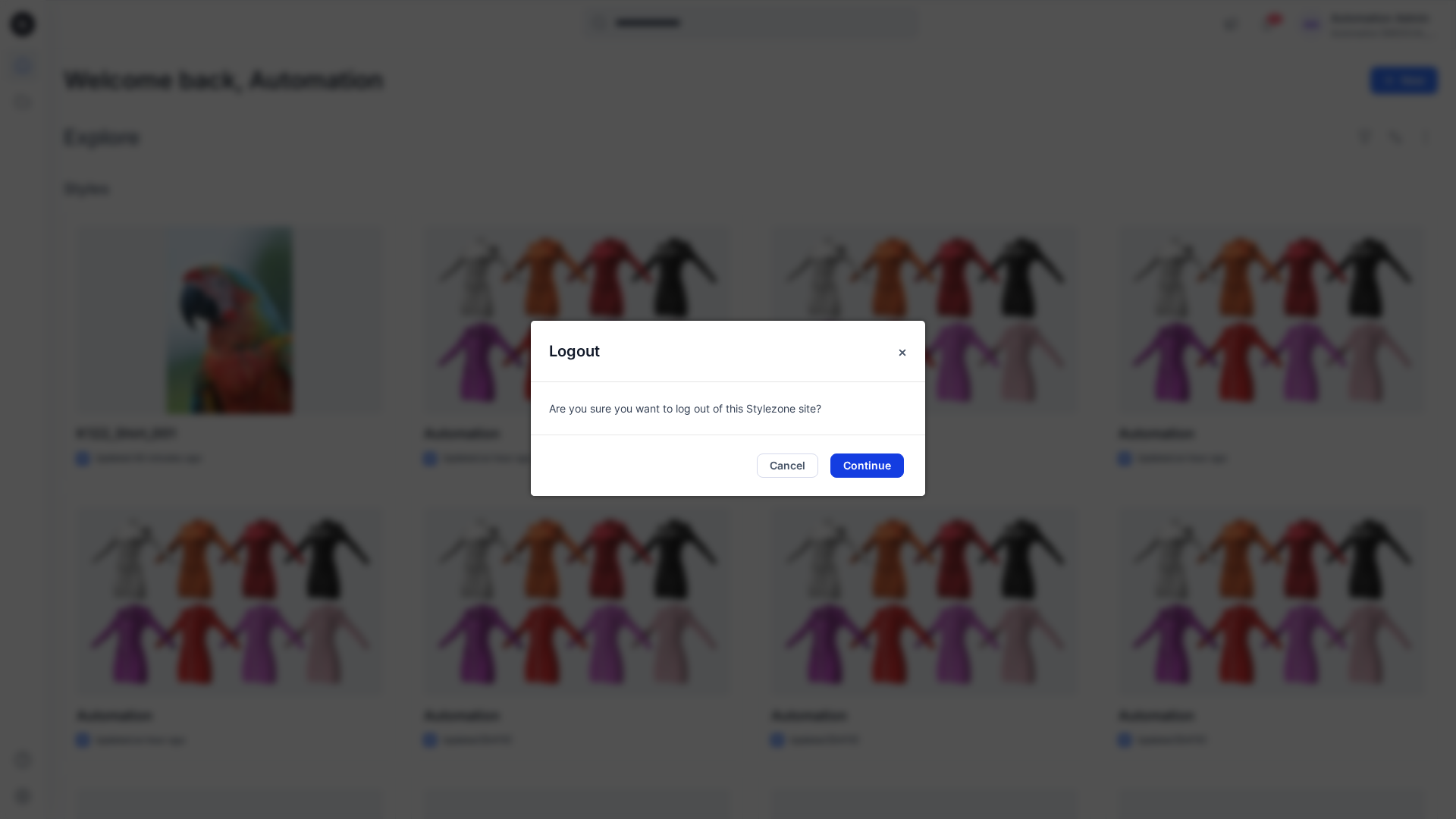
click at [886, 460] on button "Continue" at bounding box center [868, 465] width 74 height 24
